Goal: Task Accomplishment & Management: Complete application form

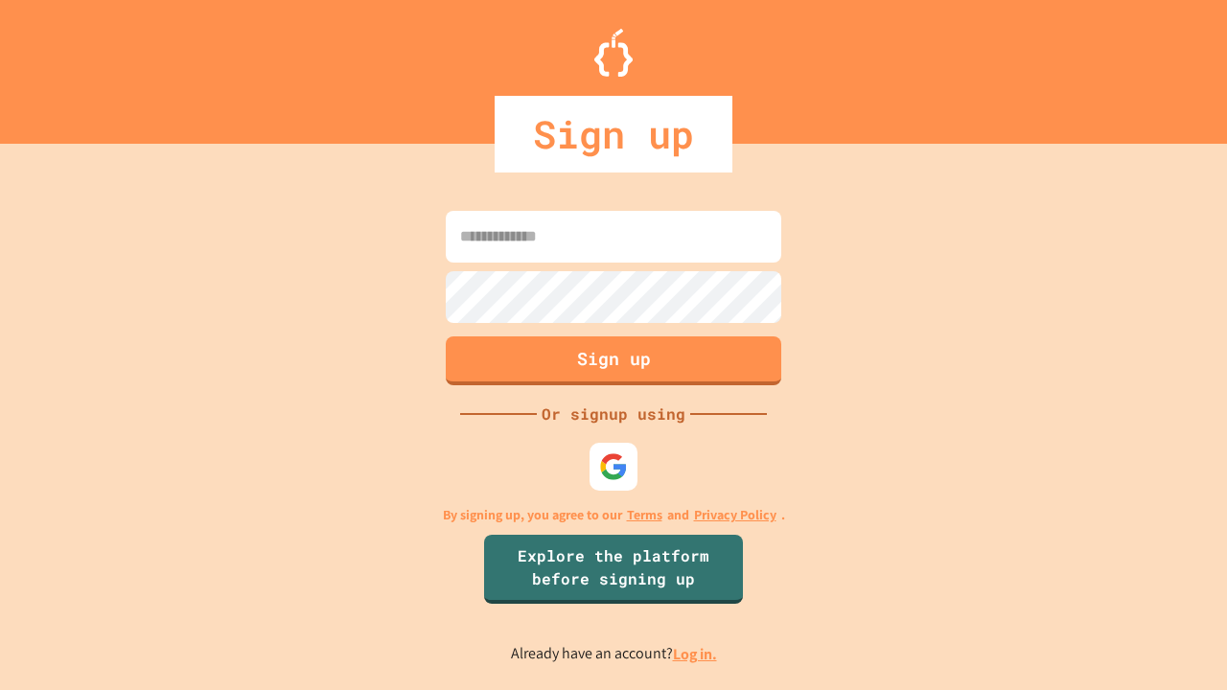
click at [696, 654] on link "Log in." at bounding box center [695, 654] width 44 height 20
